Goal: Task Accomplishment & Management: Manage account settings

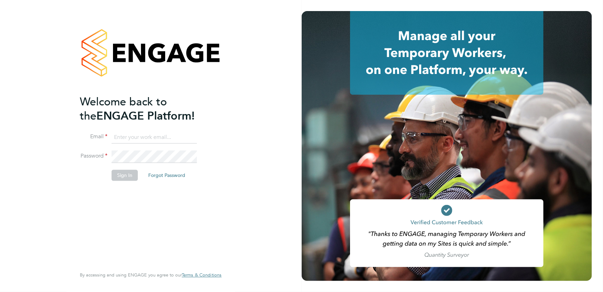
click at [148, 137] on input at bounding box center [154, 137] width 85 height 12
type input "elaine.butler@apleona.com"
click at [121, 176] on button "Sign In" at bounding box center [125, 175] width 26 height 11
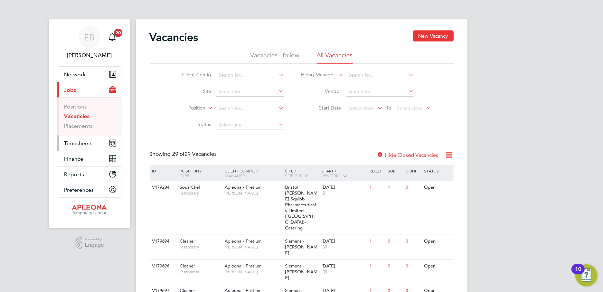
click at [81, 144] on span "Timesheets" at bounding box center [78, 143] width 29 height 7
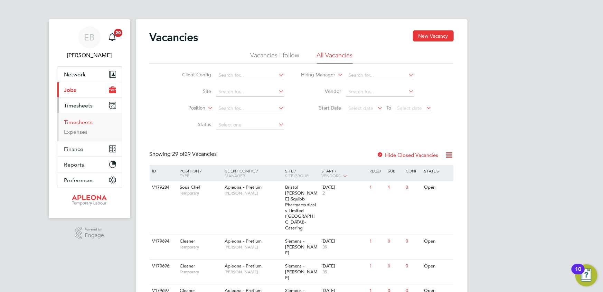
click at [77, 124] on link "Timesheets" at bounding box center [78, 122] width 29 height 7
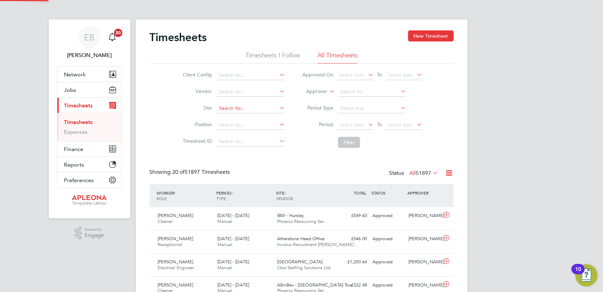
click at [232, 108] on input at bounding box center [251, 109] width 68 height 10
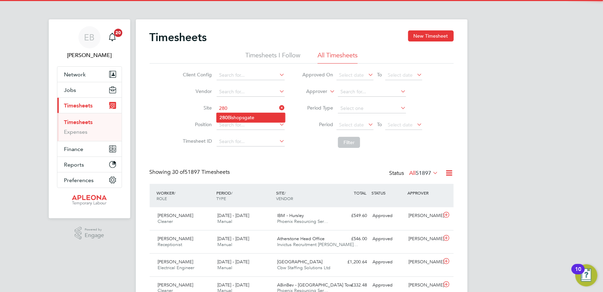
click at [242, 119] on li "280 [GEOGRAPHIC_DATA]" at bounding box center [251, 117] width 68 height 9
type input "280 [GEOGRAPHIC_DATA]"
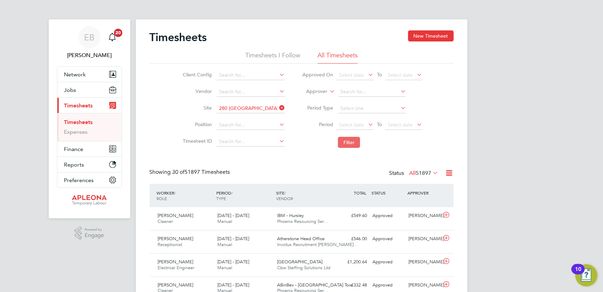
click at [353, 140] on button "Filter" at bounding box center [349, 142] width 22 height 11
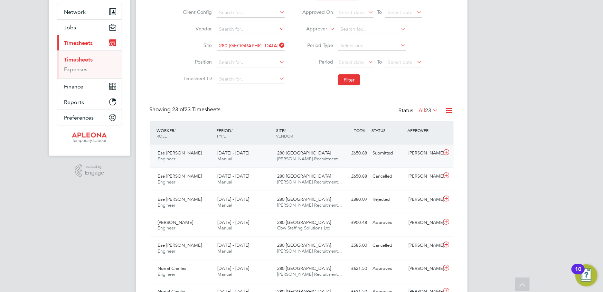
click at [232, 156] on div "[DATE] - [DATE] Manual" at bounding box center [244, 155] width 60 height 17
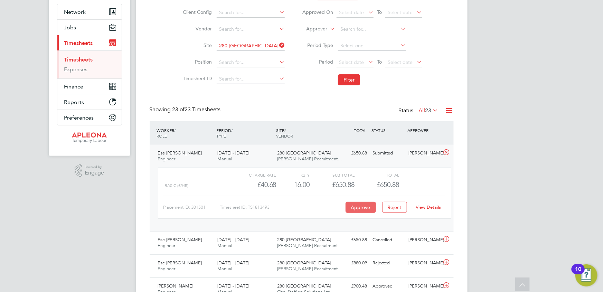
click at [363, 206] on button "Approve" at bounding box center [360, 207] width 30 height 11
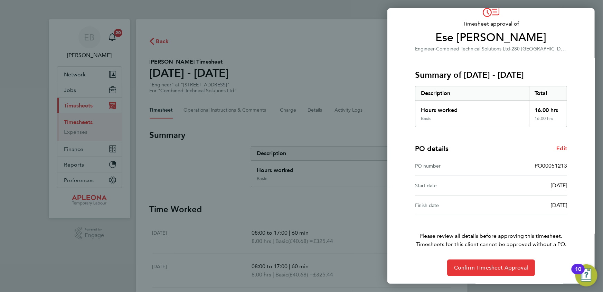
scroll to position [39, 0]
click at [485, 266] on span "Confirm Timesheet Approval" at bounding box center [491, 267] width 74 height 7
